Goal: Information Seeking & Learning: Find specific page/section

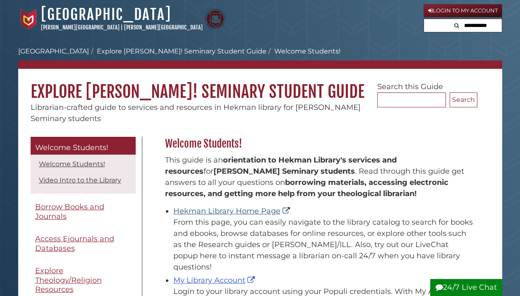
scroll to position [122, 317]
click at [238, 210] on link "Hekman Library Home Page" at bounding box center [232, 210] width 119 height 9
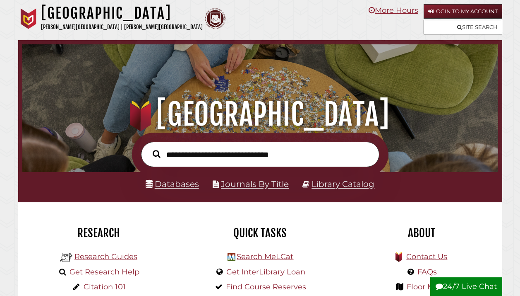
scroll to position [157, 472]
click at [191, 183] on link "Databases" at bounding box center [172, 184] width 53 height 10
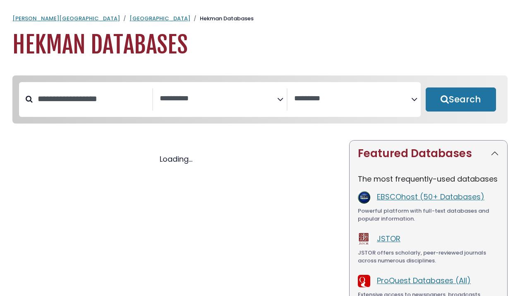
select select "Database Subject Filter"
select select "Database Vendors Filter"
select select "Database Subject Filter"
select select "Database Vendors Filter"
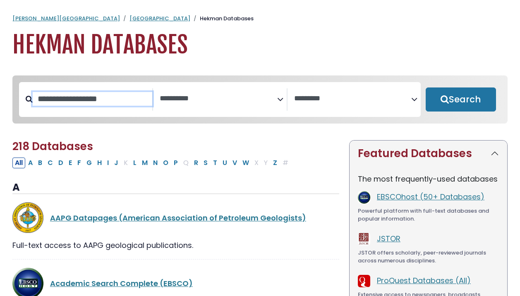
click at [116, 103] on input "Search database by title or keyword" at bounding box center [93, 99] width 120 height 14
type input "****"
click at [461, 100] on button "Search" at bounding box center [461, 99] width 70 height 24
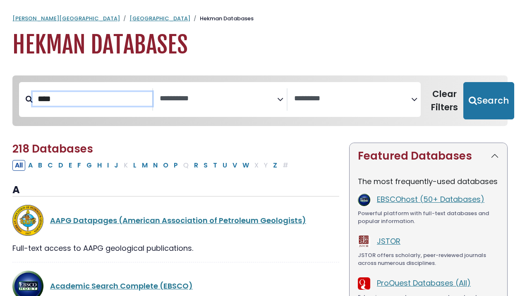
select select "Database Subject Filter"
select select "Database Vendors Filter"
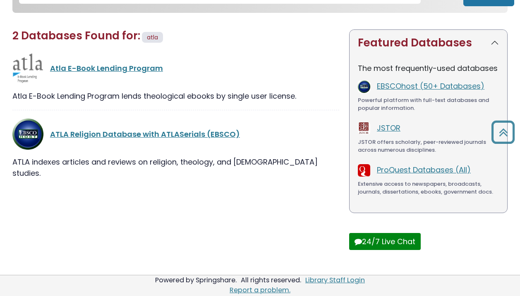
scroll to position [113, 0]
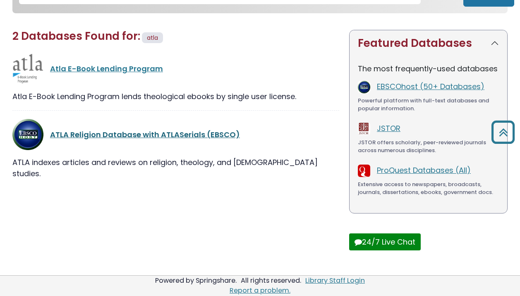
click at [112, 137] on link "ATLA Religion Database with ATLASerials (EBSCO)" at bounding box center [145, 134] width 190 height 10
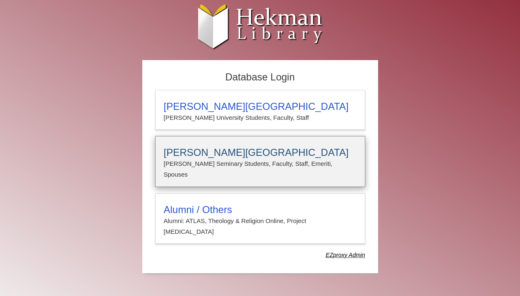
click at [182, 165] on p "Calvin Seminary Students, Faculty, Staff, Emeriti, Spouses" at bounding box center [260, 169] width 193 height 22
